Goal: Entertainment & Leisure: Consume media (video, audio)

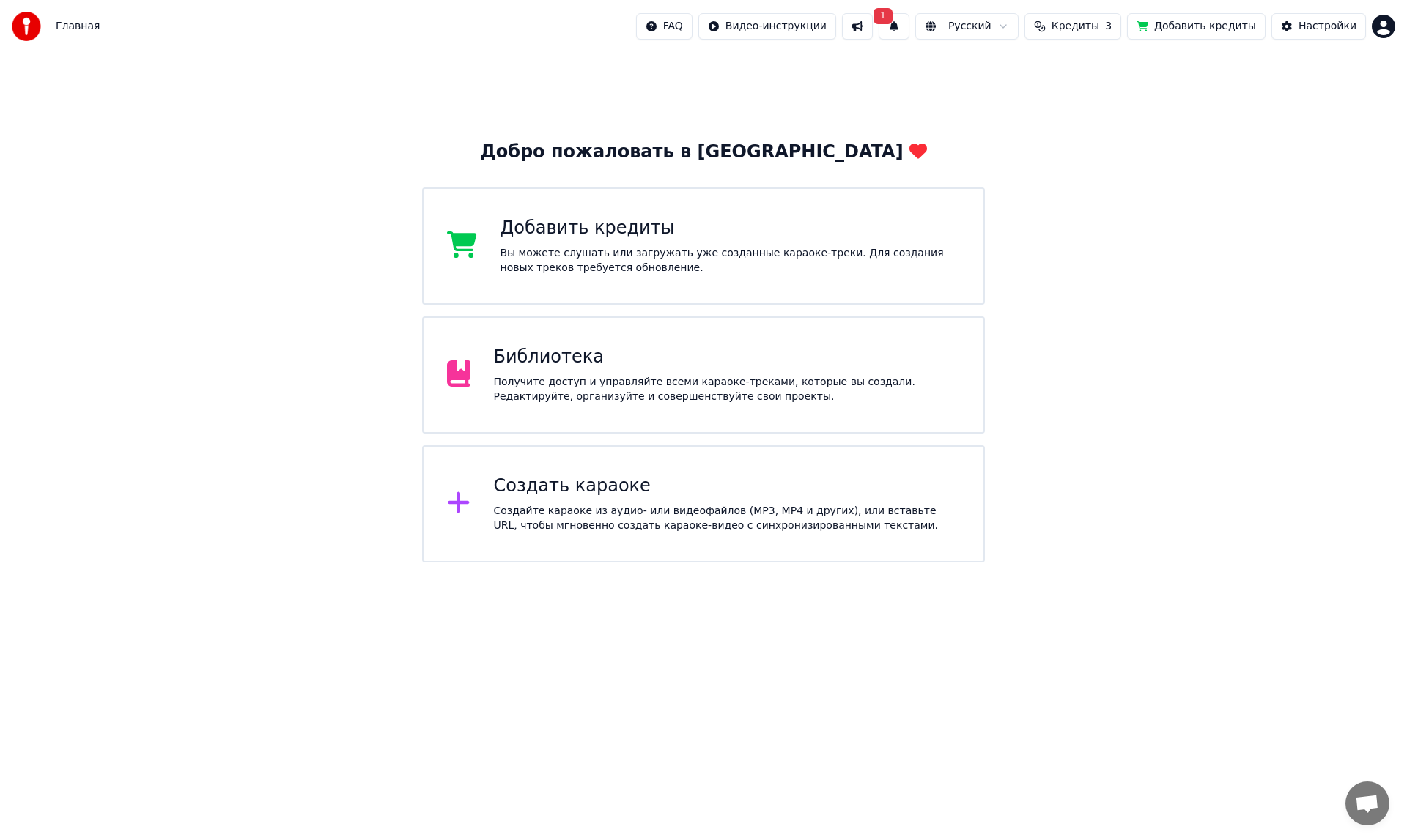
click at [910, 23] on button "1" at bounding box center [894, 26] width 31 height 26
click at [1005, 65] on button "Обновить" at bounding box center [1032, 72] width 77 height 26
click at [550, 369] on div "Библиотека Получите доступ и управляйте всеми караоке-треками, которые вы созда…" at bounding box center [727, 375] width 467 height 58
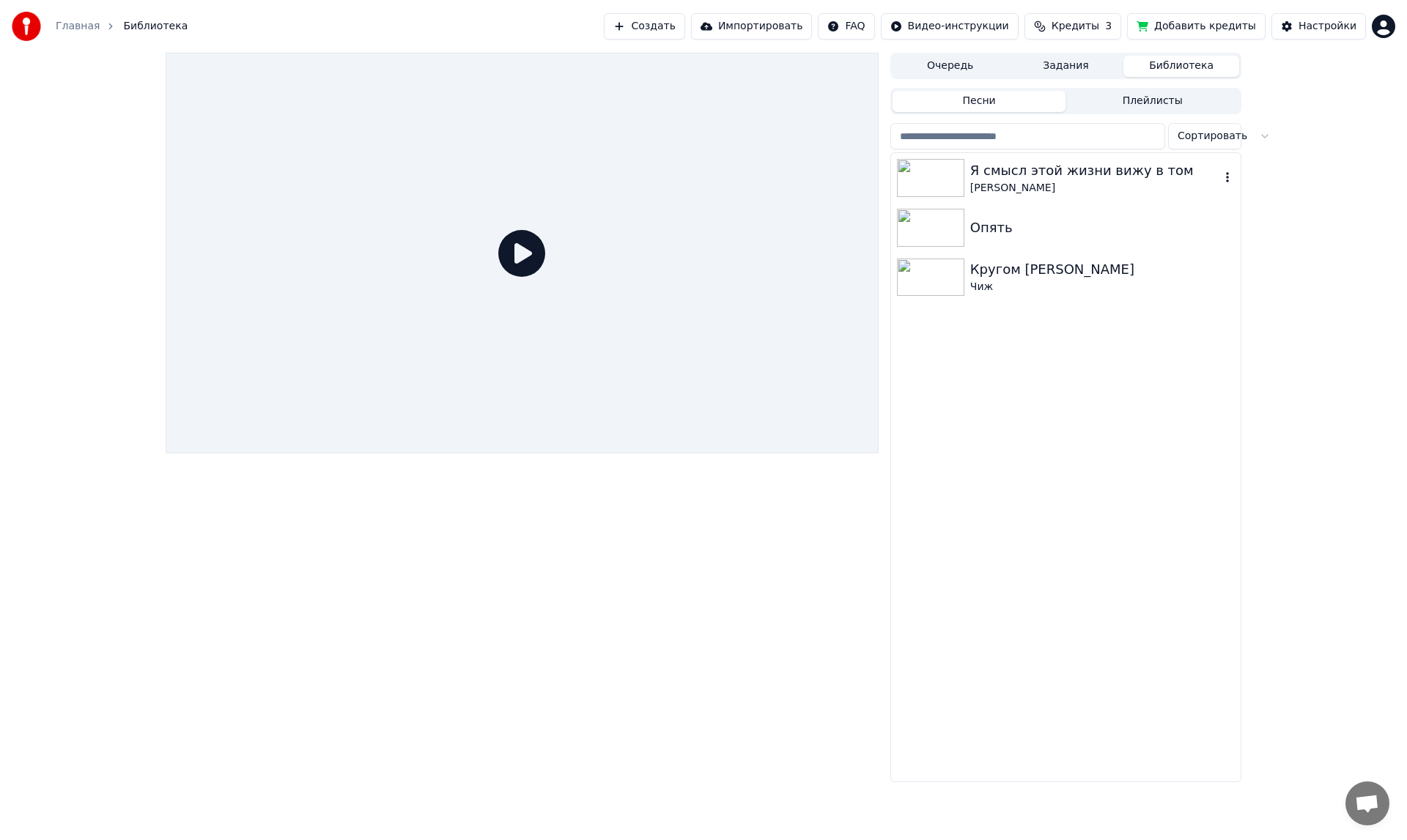
click at [950, 178] on img at bounding box center [931, 178] width 68 height 38
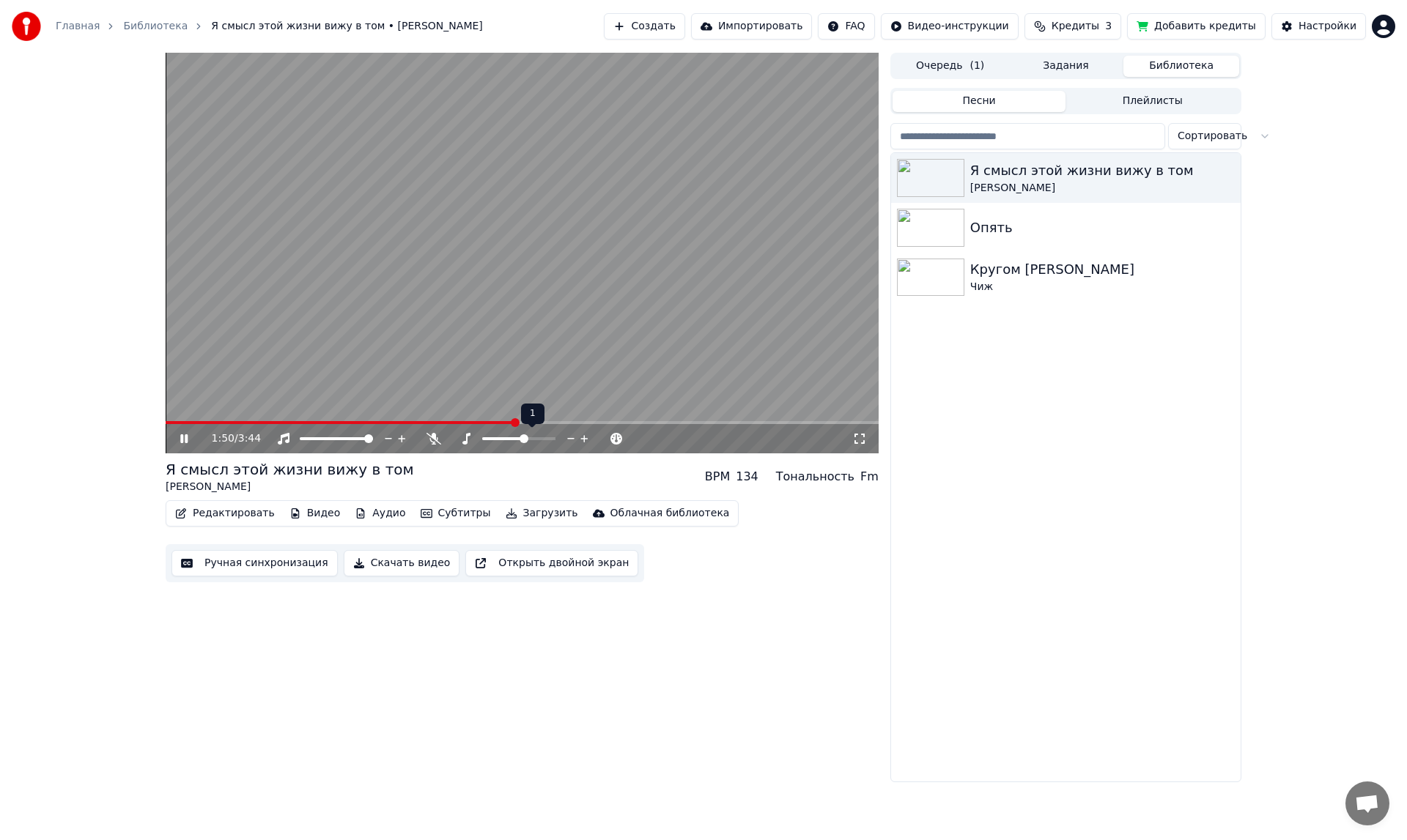
click at [524, 434] on span at bounding box center [524, 438] width 8 height 8
click at [521, 433] on div at bounding box center [532, 438] width 118 height 15
click at [521, 436] on span at bounding box center [518, 438] width 8 height 8
click at [848, 480] on div "Тональность" at bounding box center [814, 476] width 78 height 18
click at [864, 476] on div "Em" at bounding box center [869, 476] width 19 height 18
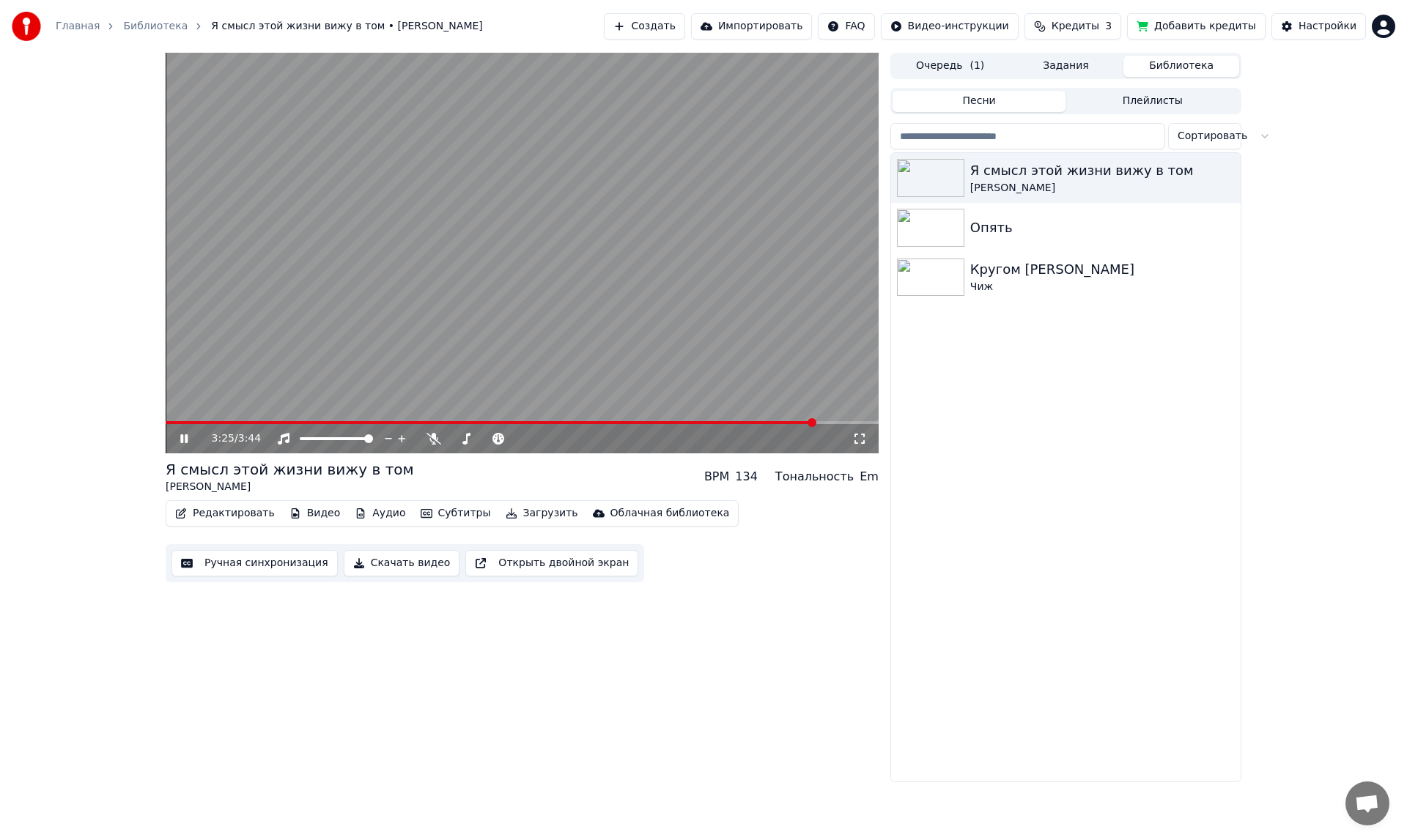
click at [821, 476] on div "Тональность" at bounding box center [814, 476] width 78 height 18
click at [551, 437] on span at bounding box center [550, 438] width 8 height 8
click at [555, 434] on span at bounding box center [550, 438] width 8 height 8
click at [558, 433] on div at bounding box center [532, 438] width 118 height 15
click at [553, 434] on span at bounding box center [550, 438] width 8 height 8
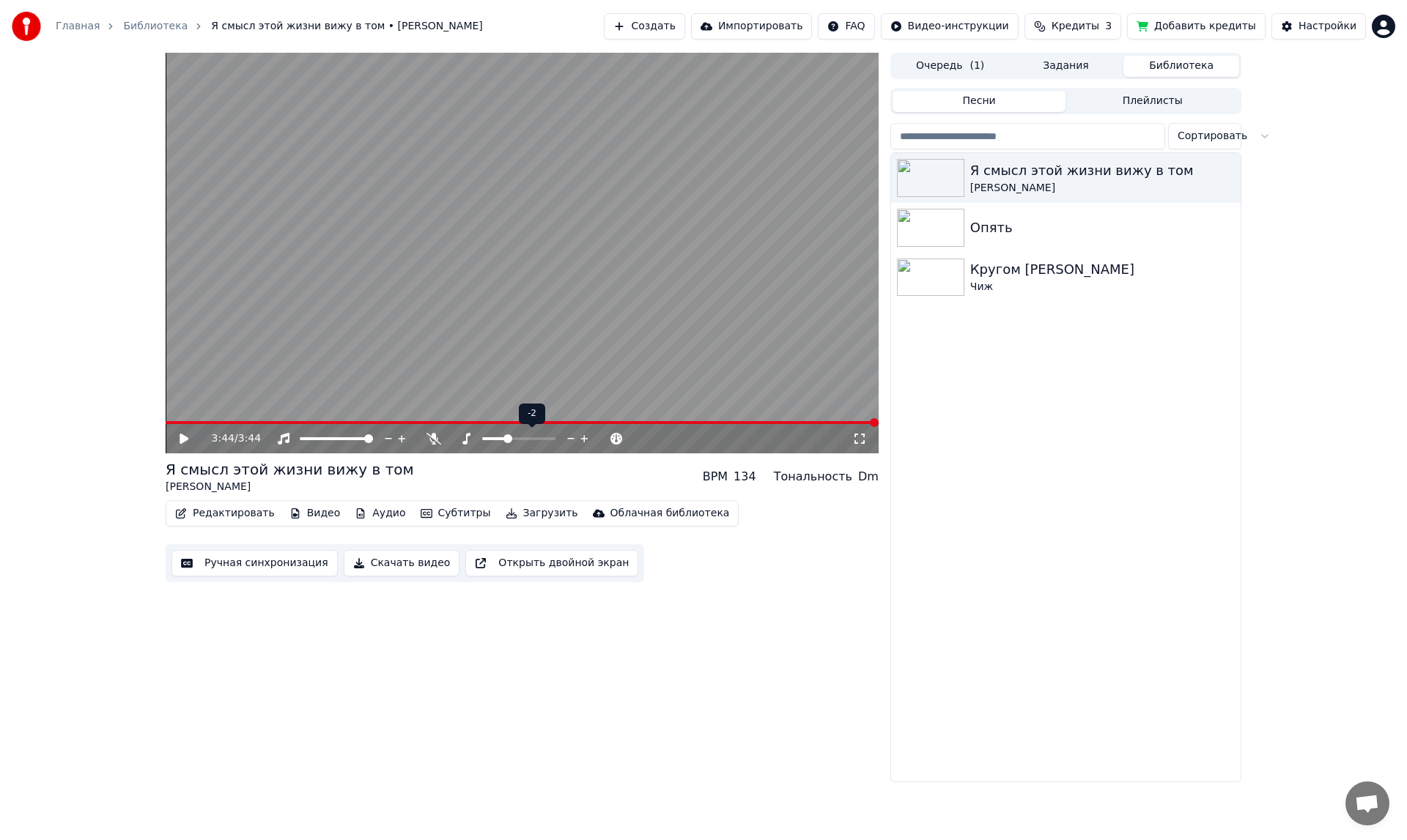
click at [507, 435] on span at bounding box center [507, 438] width 8 height 8
click at [184, 441] on icon at bounding box center [184, 438] width 8 height 10
click at [482, 434] on span at bounding box center [486, 438] width 8 height 8
click at [505, 434] on span at bounding box center [507, 438] width 8 height 8
click at [617, 435] on icon at bounding box center [617, 438] width 14 height 15
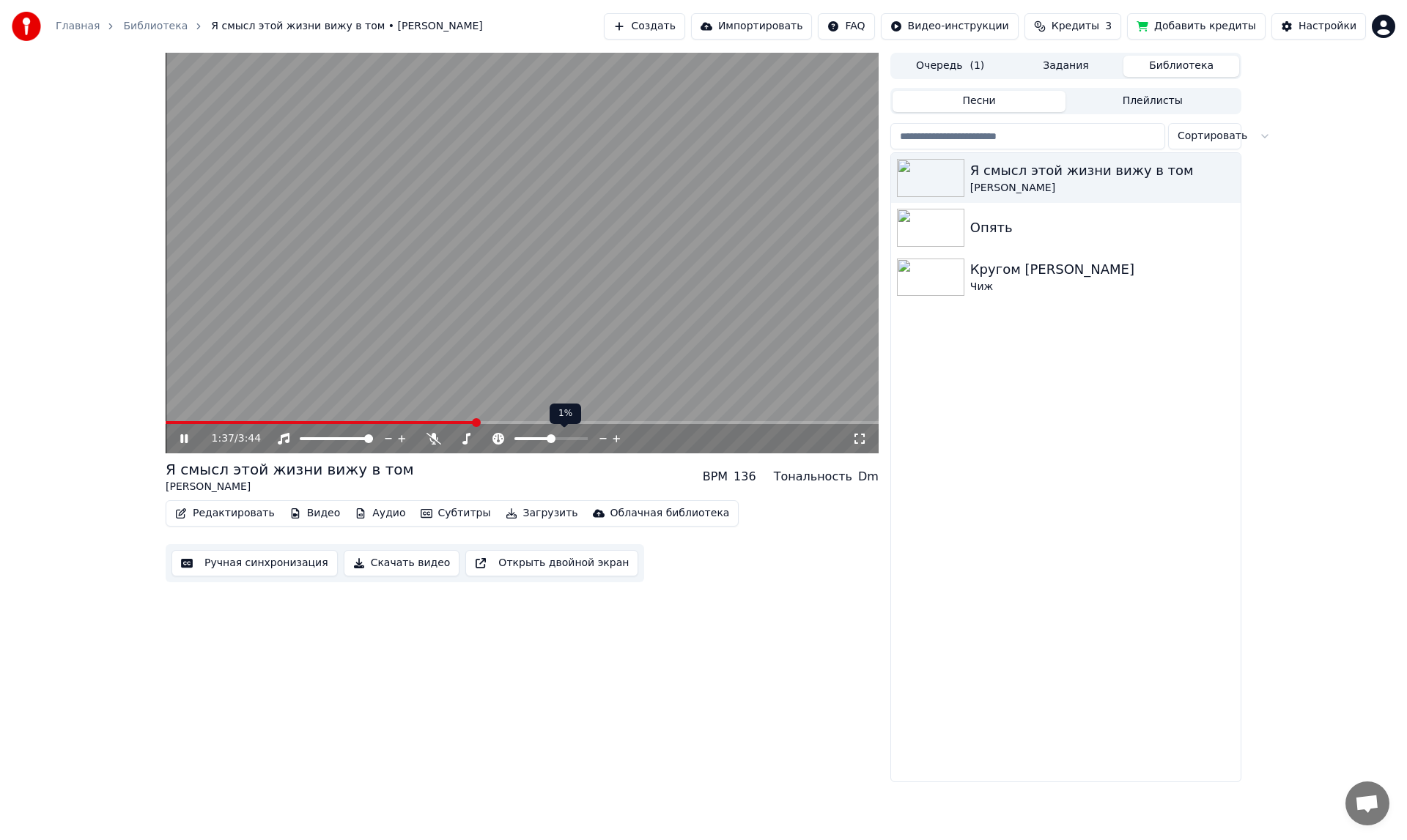
click at [617, 435] on icon at bounding box center [617, 438] width 14 height 15
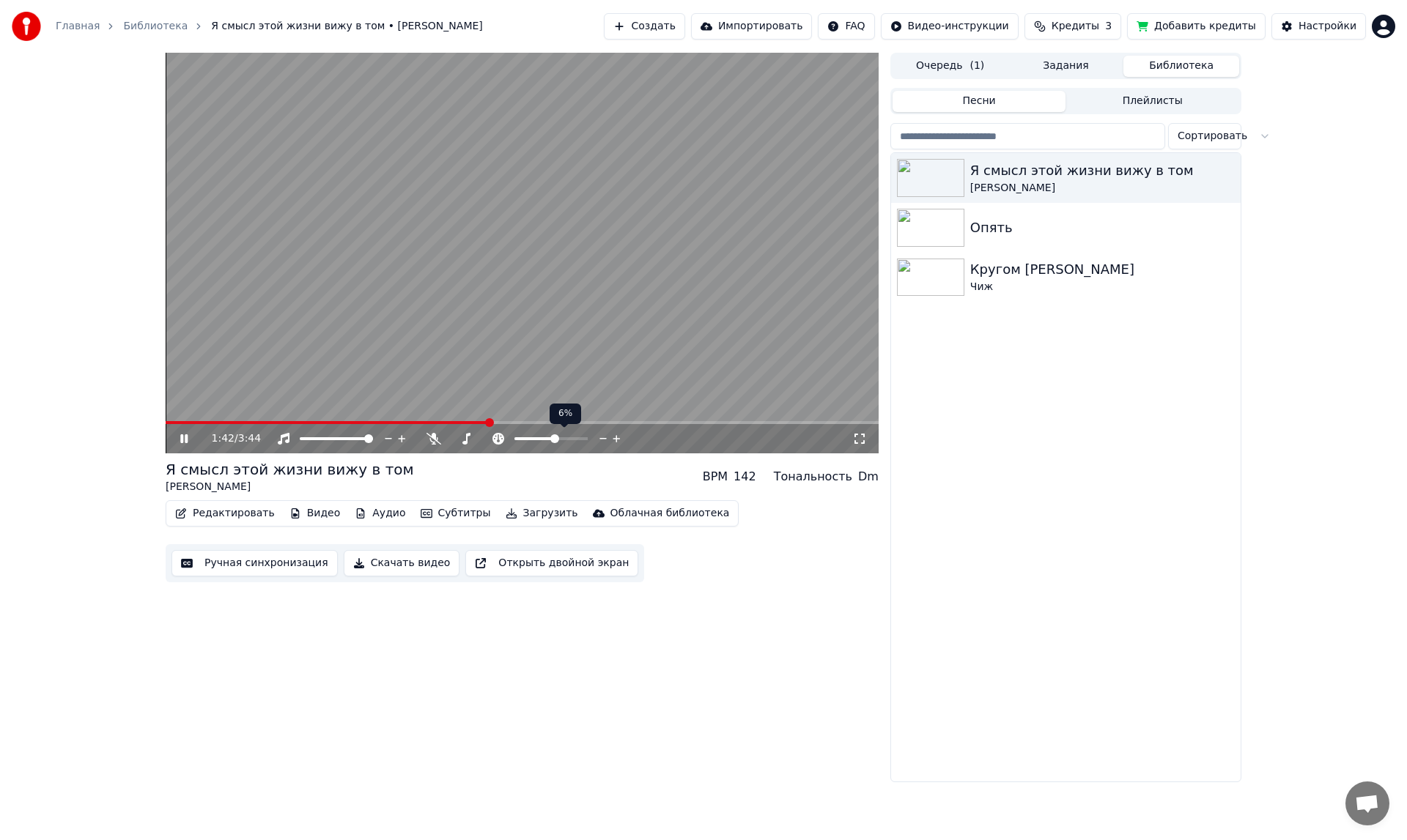
click at [617, 435] on icon at bounding box center [617, 438] width 14 height 15
click at [551, 436] on span at bounding box center [550, 438] width 8 height 8
click at [524, 434] on span at bounding box center [524, 438] width 8 height 8
click at [521, 434] on span at bounding box center [518, 438] width 8 height 8
click at [493, 434] on span at bounding box center [491, 438] width 8 height 8
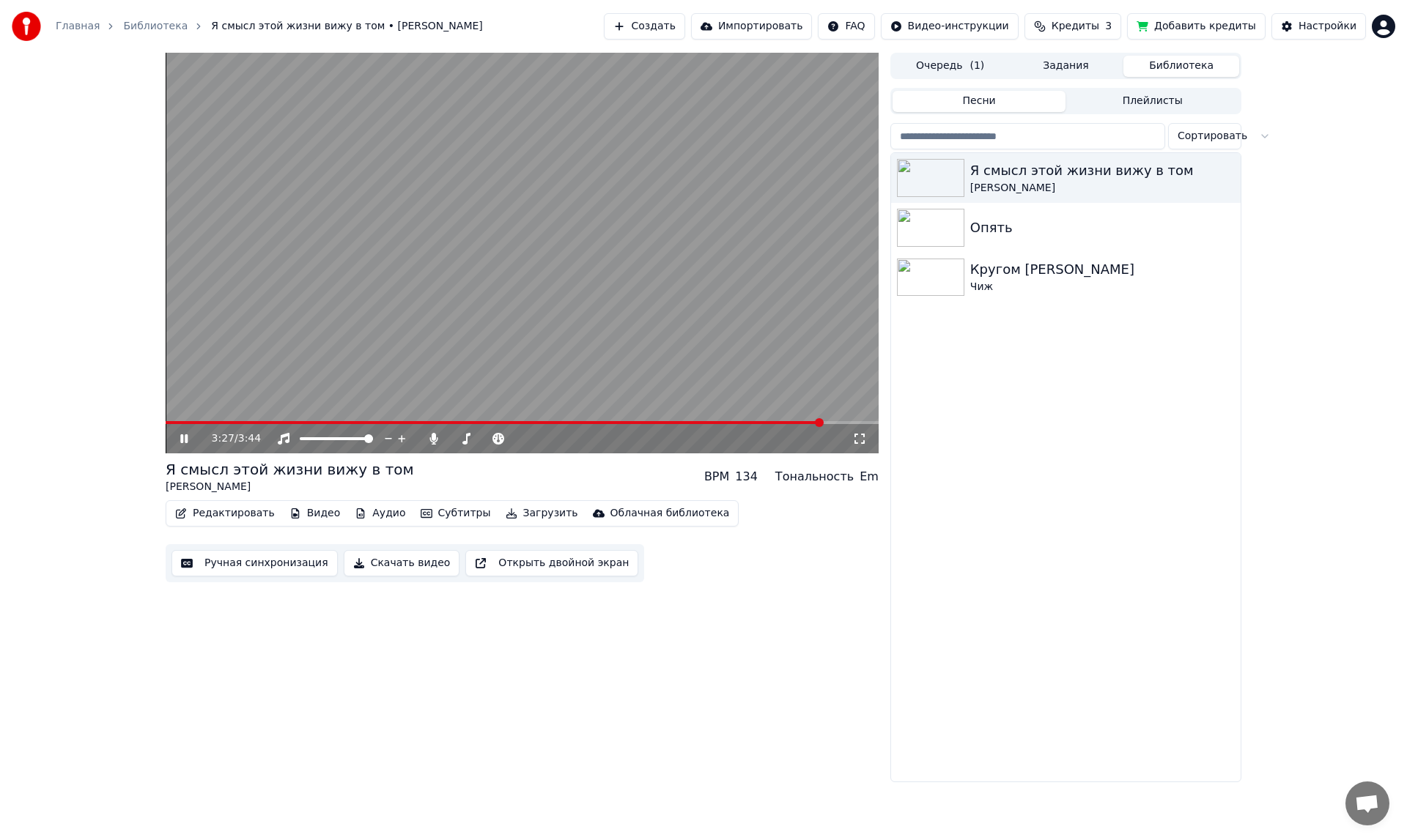
click at [181, 417] on video at bounding box center [521, 253] width 713 height 400
click at [182, 420] on video at bounding box center [521, 253] width 713 height 400
click at [187, 419] on video at bounding box center [521, 253] width 713 height 400
click at [212, 418] on span at bounding box center [216, 422] width 8 height 8
click at [923, 261] on img at bounding box center [931, 277] width 68 height 38
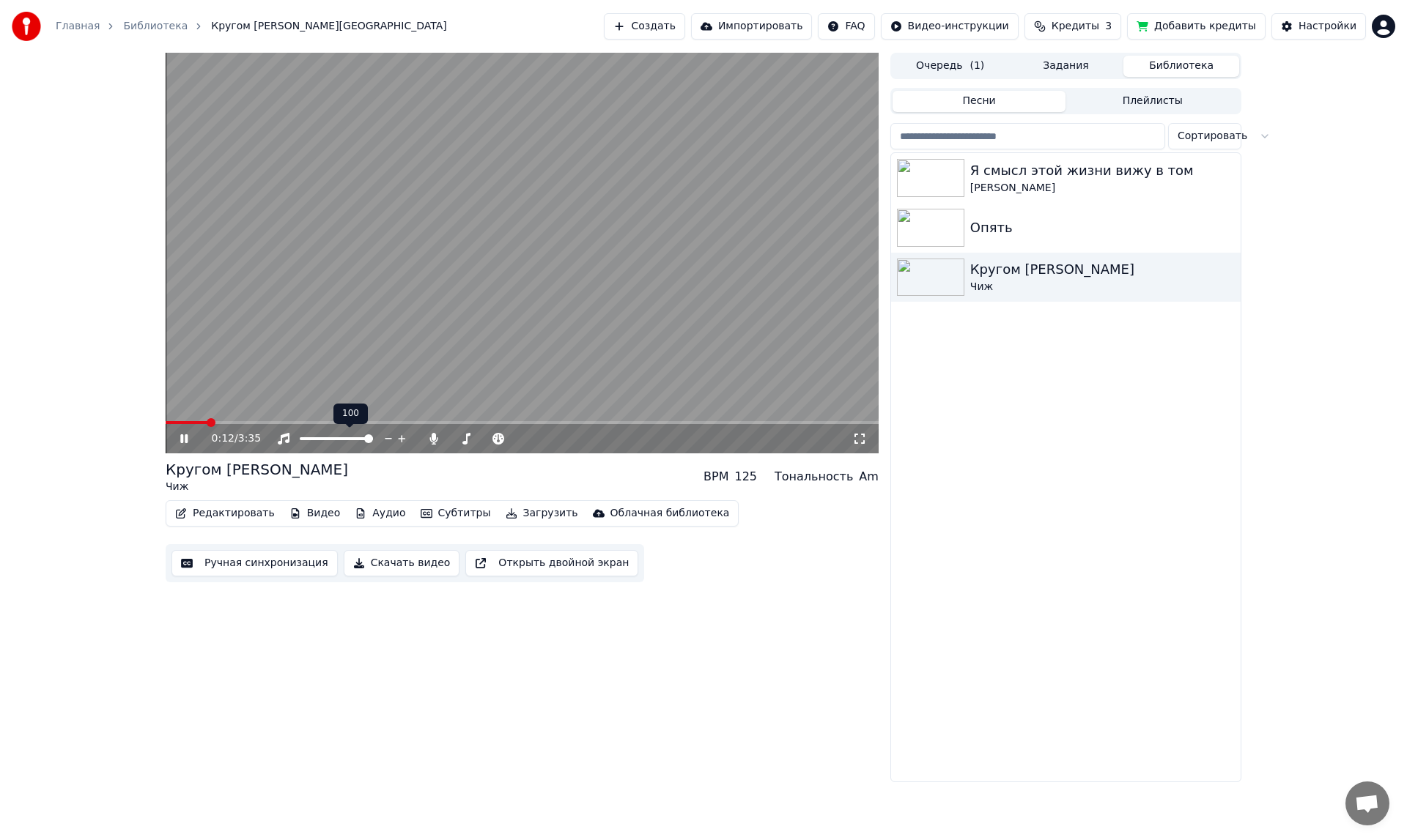
drag, startPoint x: 368, startPoint y: 433, endPoint x: 321, endPoint y: 434, distance: 47.0
click at [321, 434] on div at bounding box center [349, 438] width 118 height 15
click at [324, 434] on div at bounding box center [349, 438] width 118 height 15
click at [325, 434] on div at bounding box center [349, 438] width 118 height 15
click at [367, 433] on div at bounding box center [349, 438] width 118 height 15
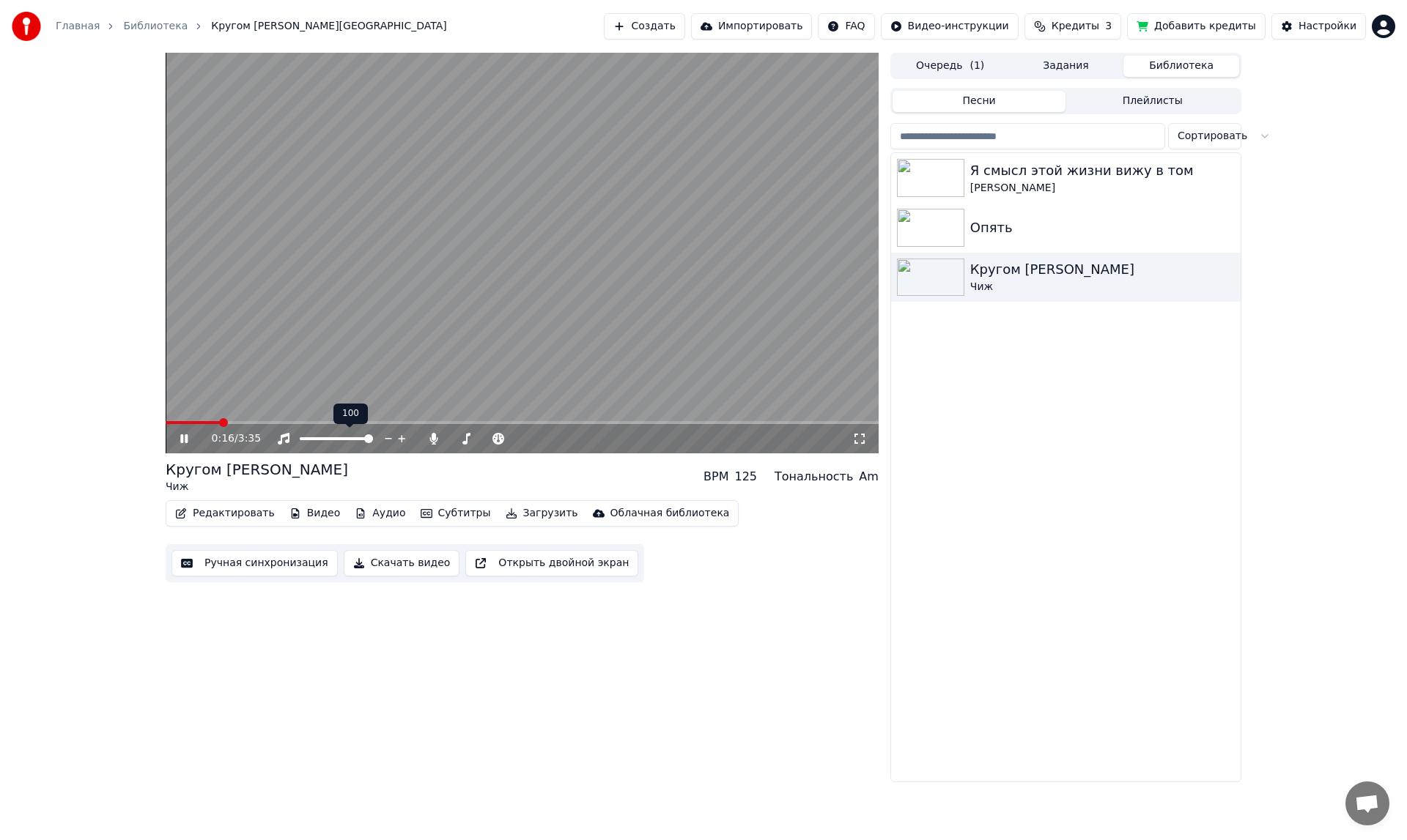
drag, startPoint x: 367, startPoint y: 433, endPoint x: 347, endPoint y: 433, distance: 20.0
click at [347, 433] on div at bounding box center [349, 438] width 118 height 15
click at [300, 435] on span at bounding box center [304, 438] width 8 height 8
click at [373, 434] on span at bounding box center [368, 438] width 8 height 8
click at [431, 433] on icon at bounding box center [434, 438] width 15 height 12
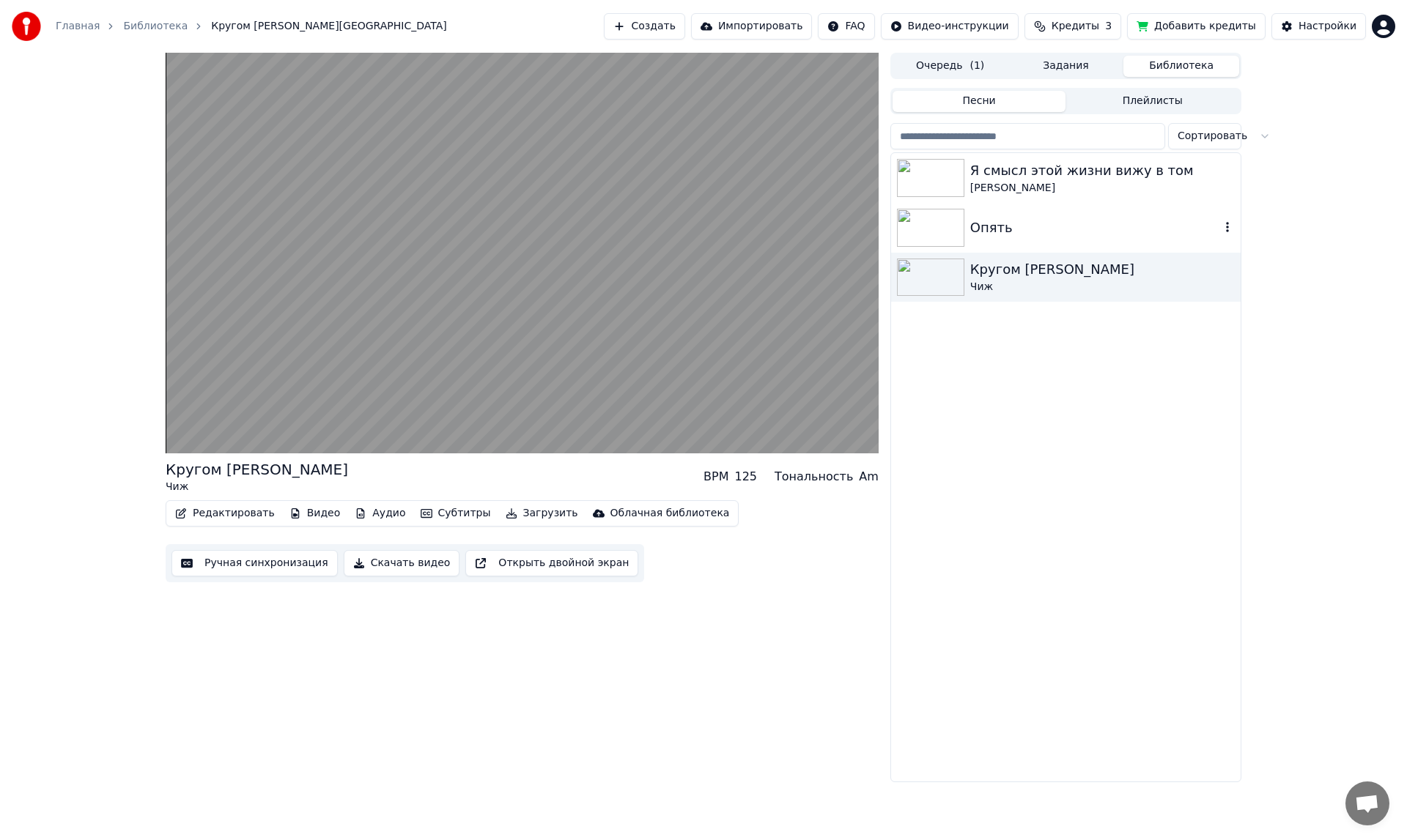
click at [951, 232] on img at bounding box center [931, 228] width 68 height 38
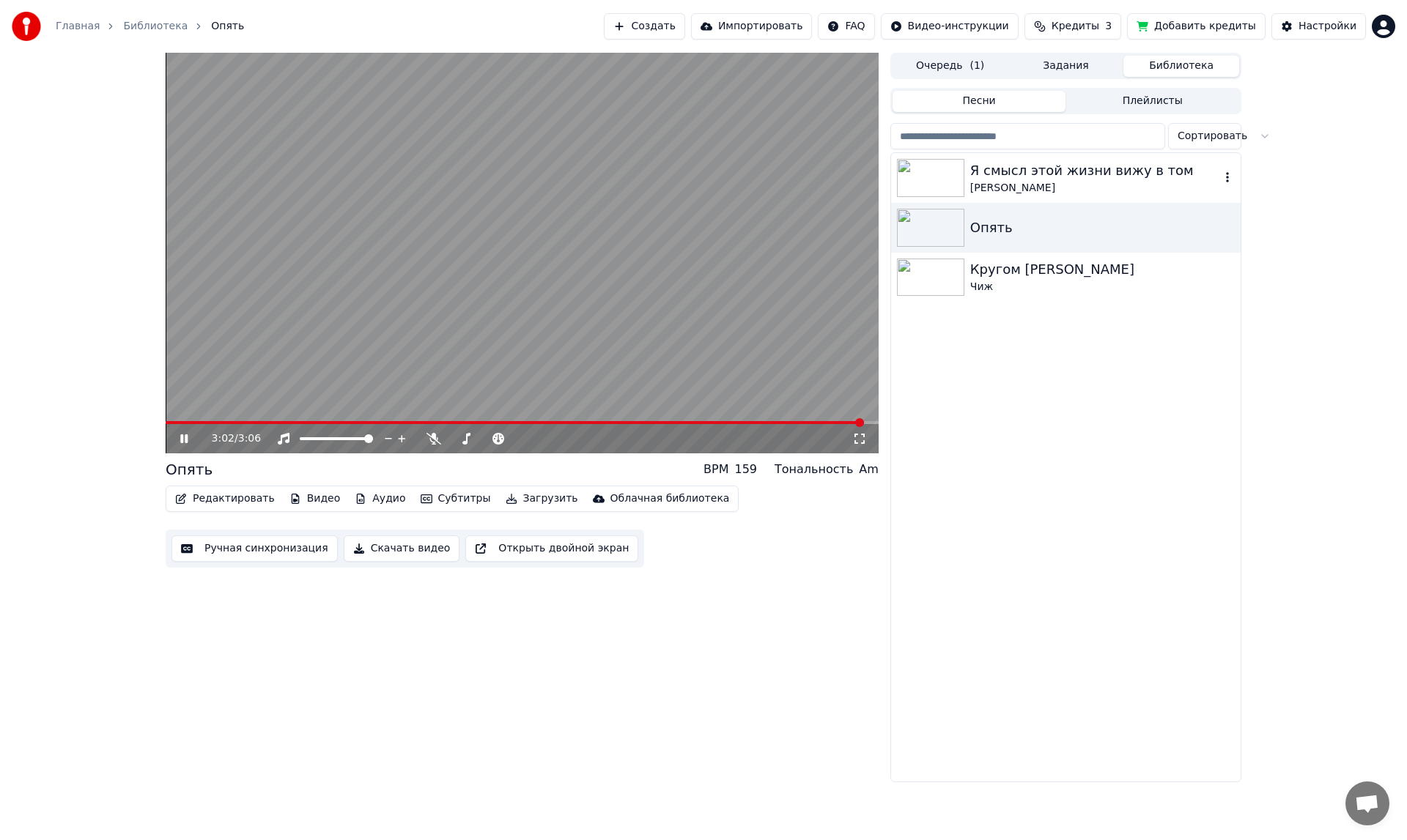
click at [929, 174] on img at bounding box center [931, 178] width 68 height 38
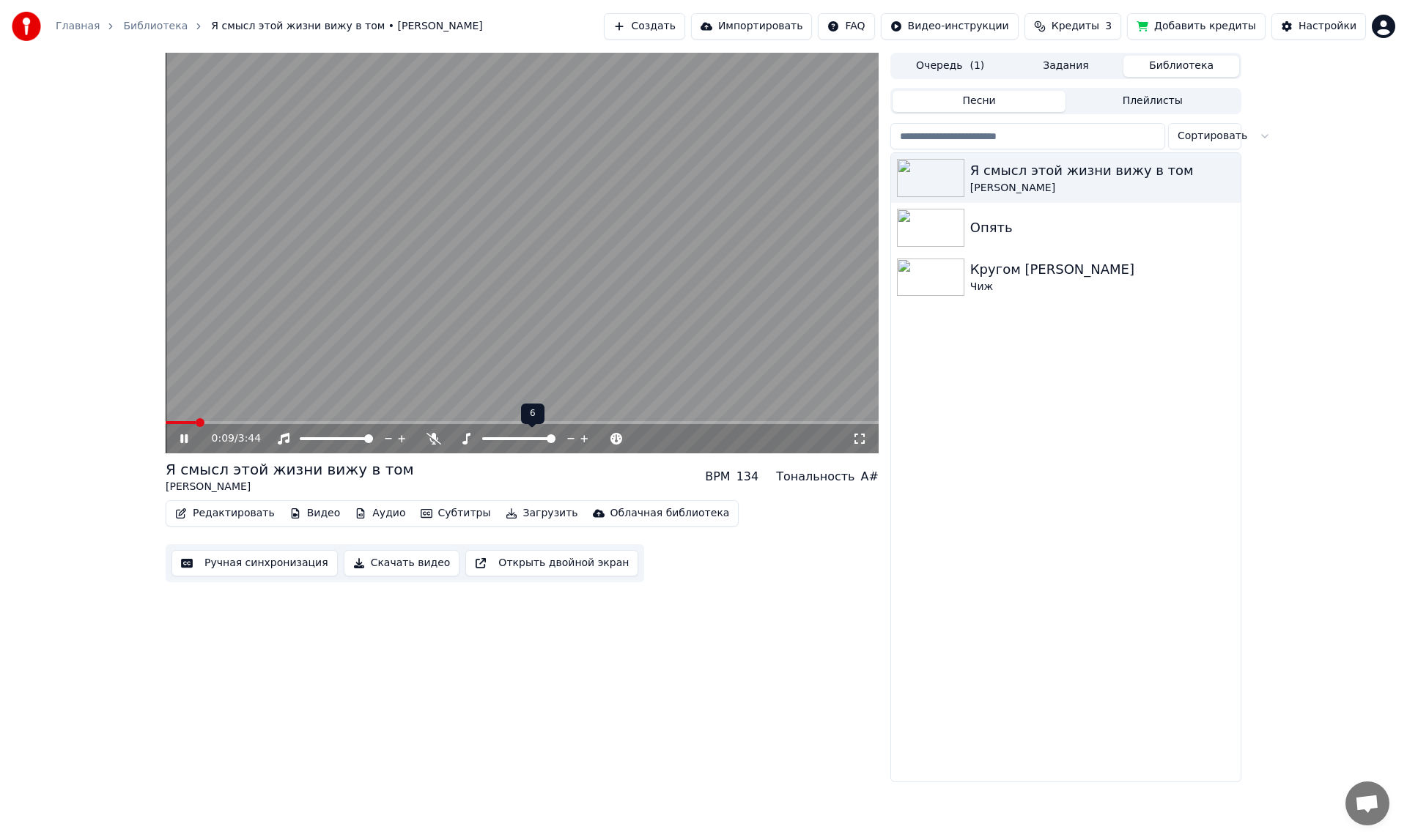
click at [555, 434] on span at bounding box center [550, 438] width 8 height 8
click at [537, 435] on span at bounding box center [534, 438] width 8 height 8
click at [529, 434] on span at bounding box center [528, 438] width 8 height 8
click at [521, 437] on span at bounding box center [518, 438] width 8 height 8
click at [493, 434] on span at bounding box center [491, 438] width 8 height 8
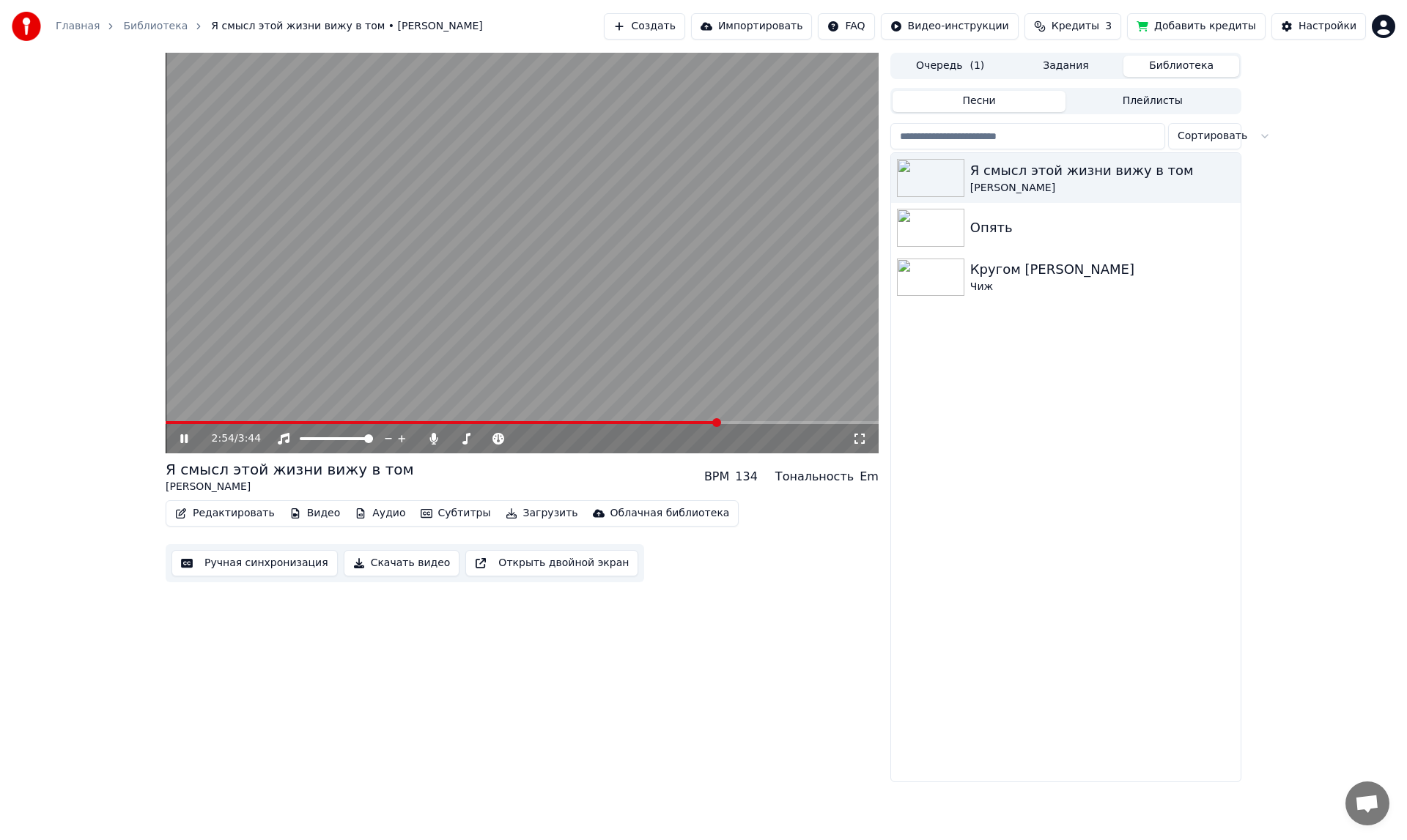
click at [830, 476] on div "Тональность" at bounding box center [814, 476] width 78 height 18
click at [508, 436] on div at bounding box center [532, 438] width 118 height 15
click at [482, 434] on span at bounding box center [486, 438] width 8 height 8
